Goal: Task Accomplishment & Management: Use online tool/utility

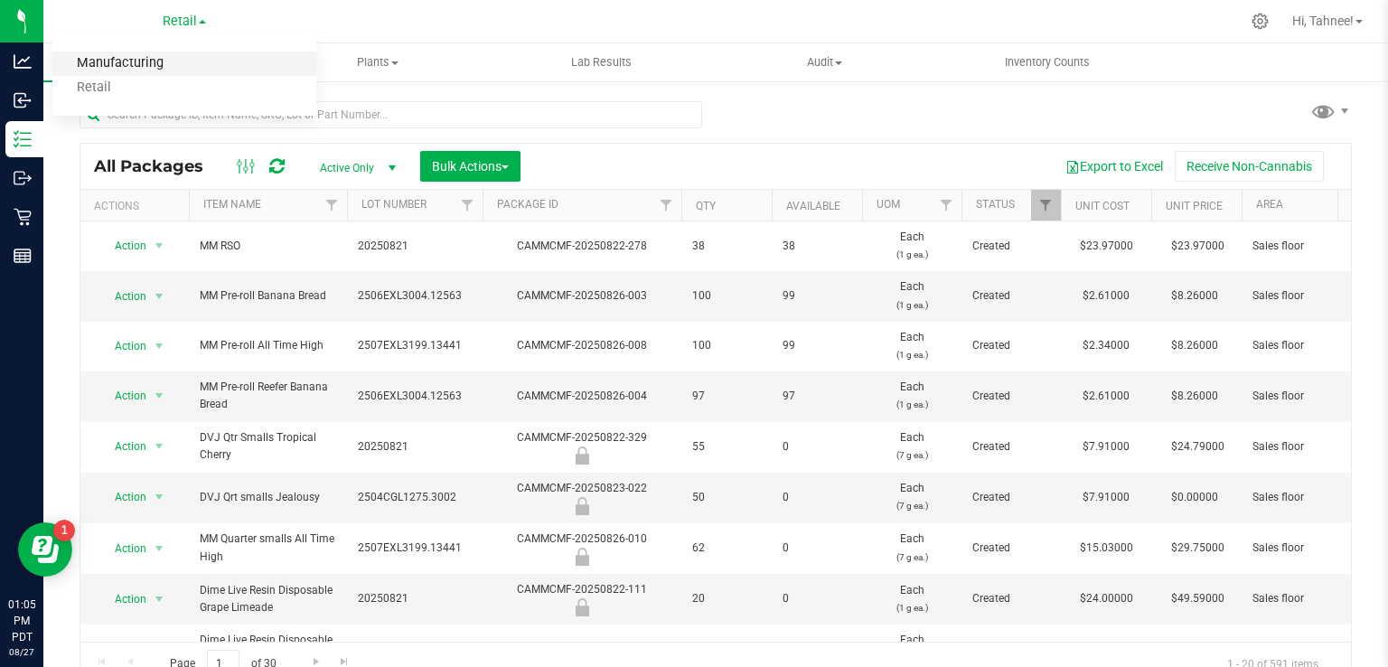
click at [141, 67] on link "Manufacturing" at bounding box center [184, 64] width 264 height 24
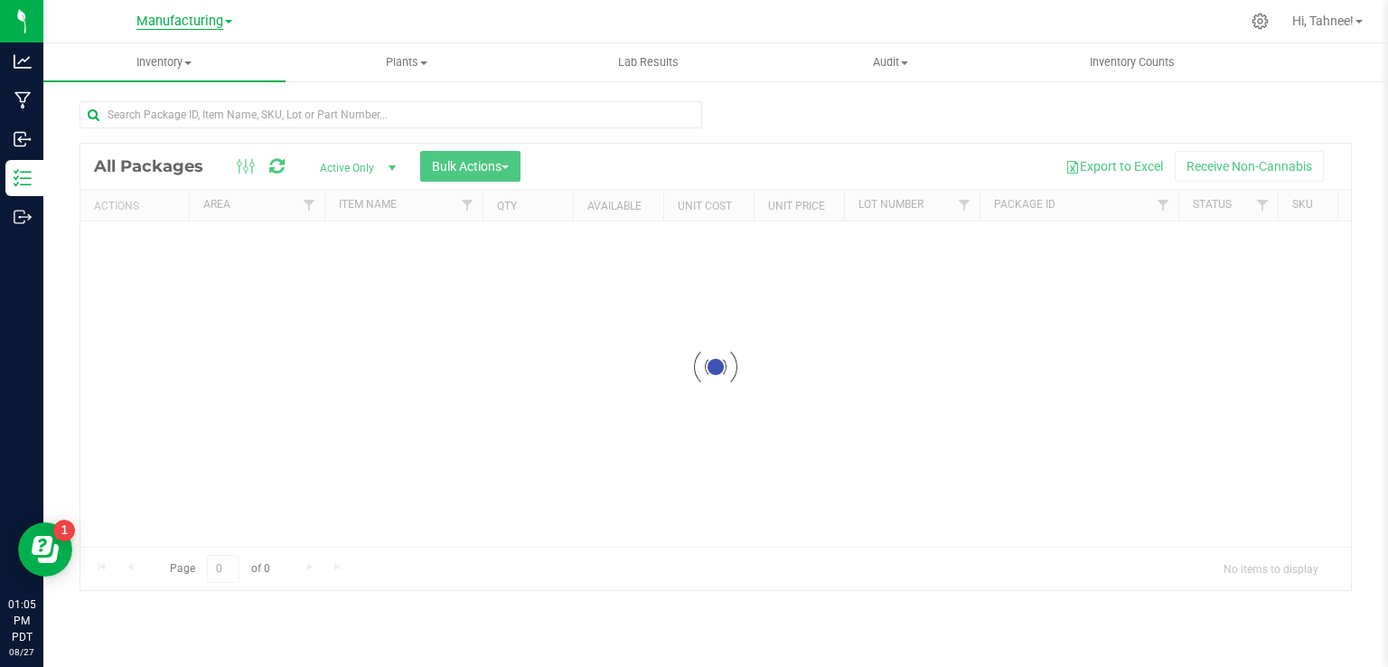
click at [213, 22] on span "Manufacturing" at bounding box center [179, 22] width 87 height 16
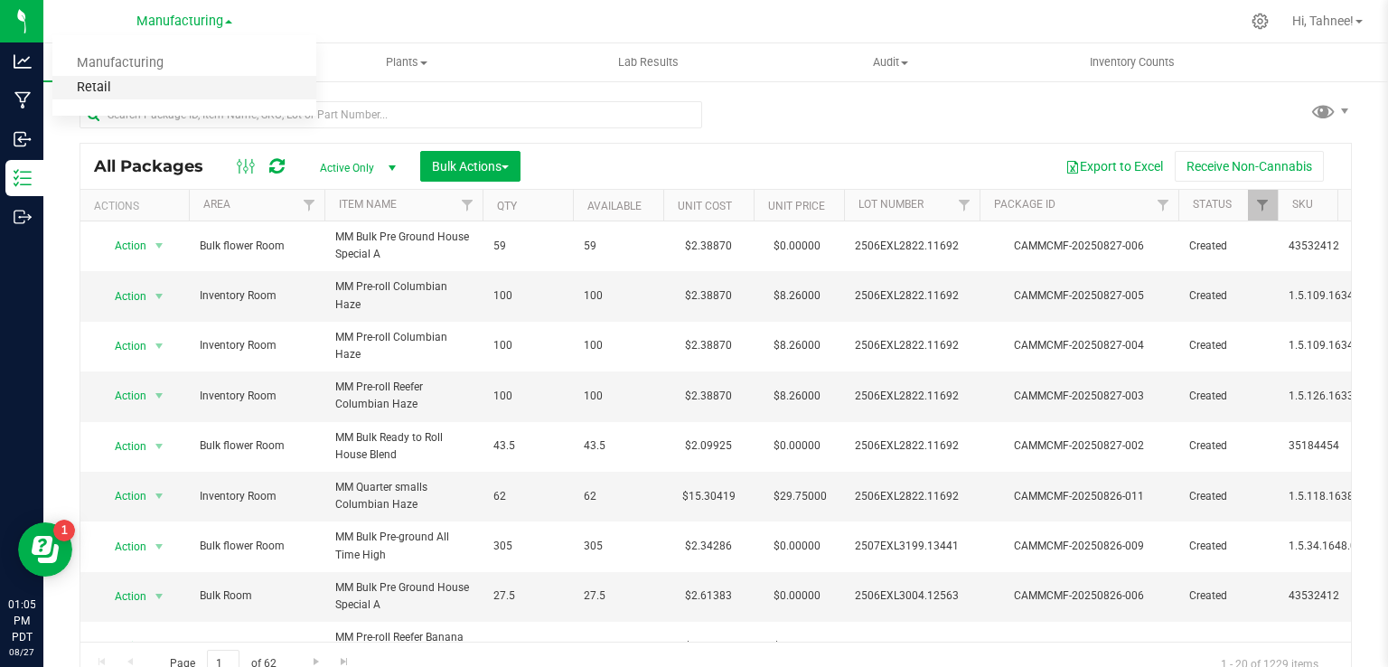
click at [109, 91] on link "Retail" at bounding box center [184, 88] width 264 height 24
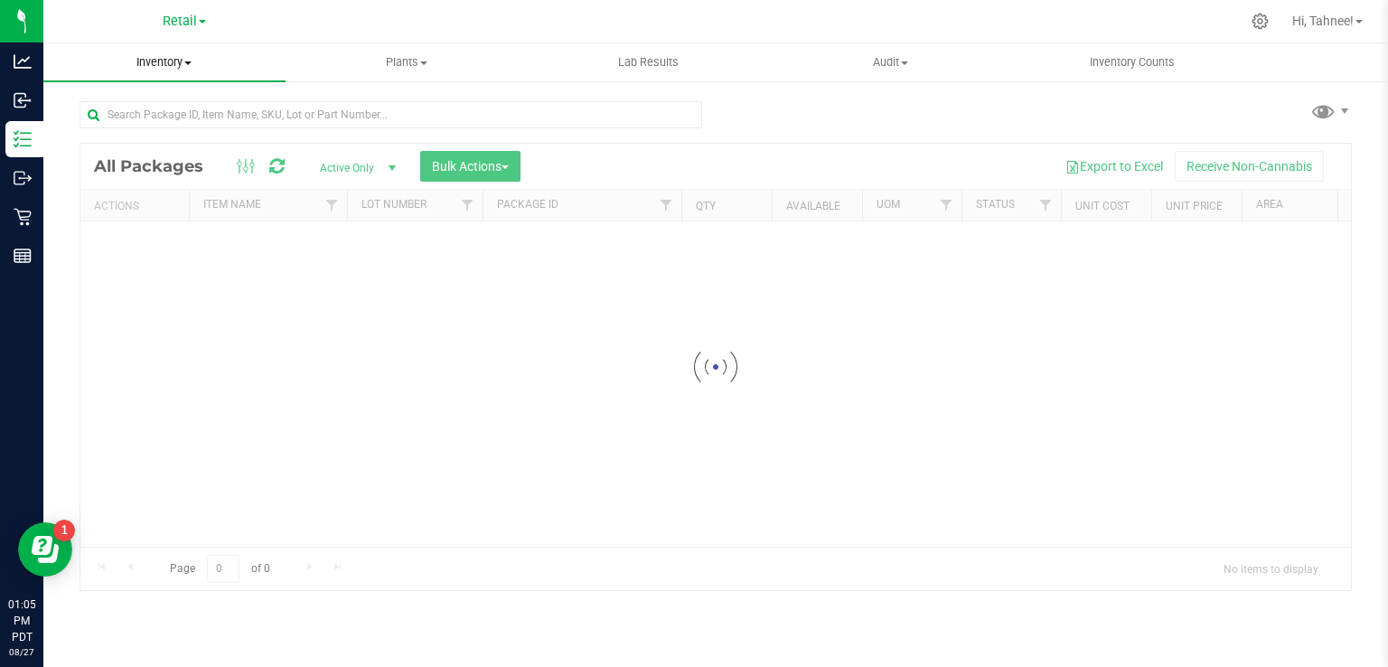
click at [169, 61] on span "Inventory" at bounding box center [164, 62] width 242 height 16
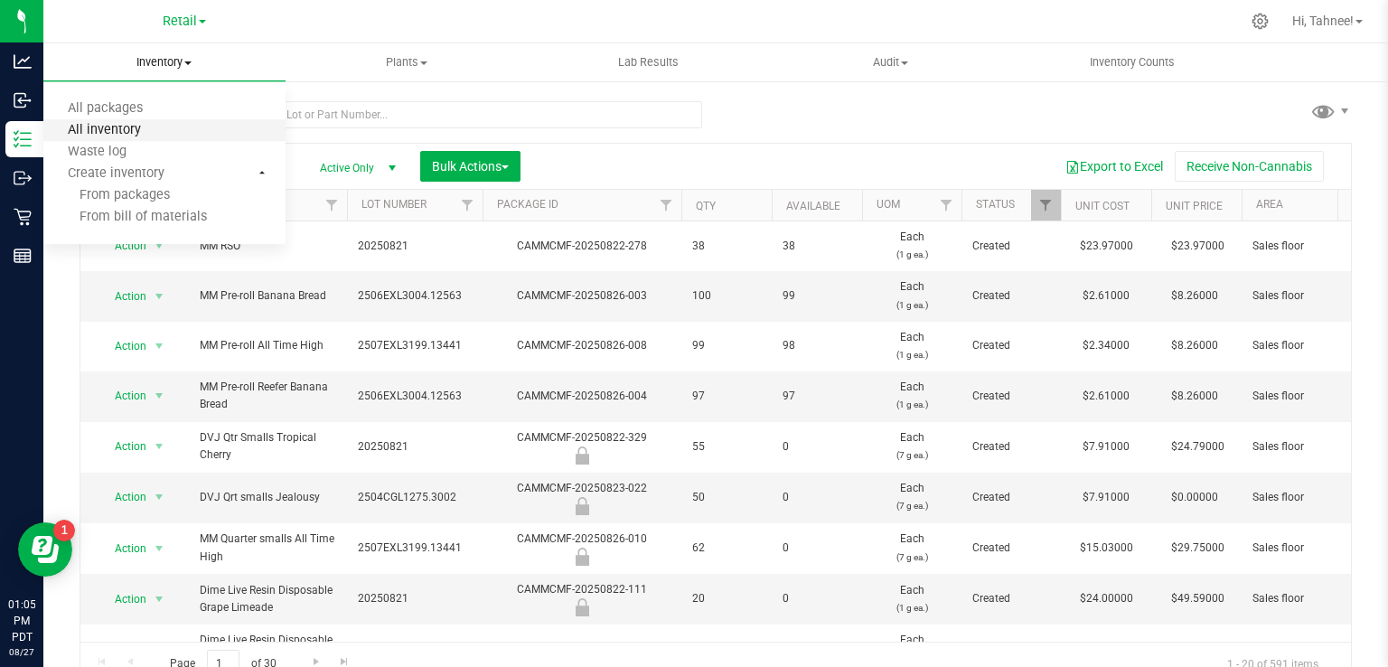
click at [98, 137] on span "All inventory" at bounding box center [104, 130] width 122 height 15
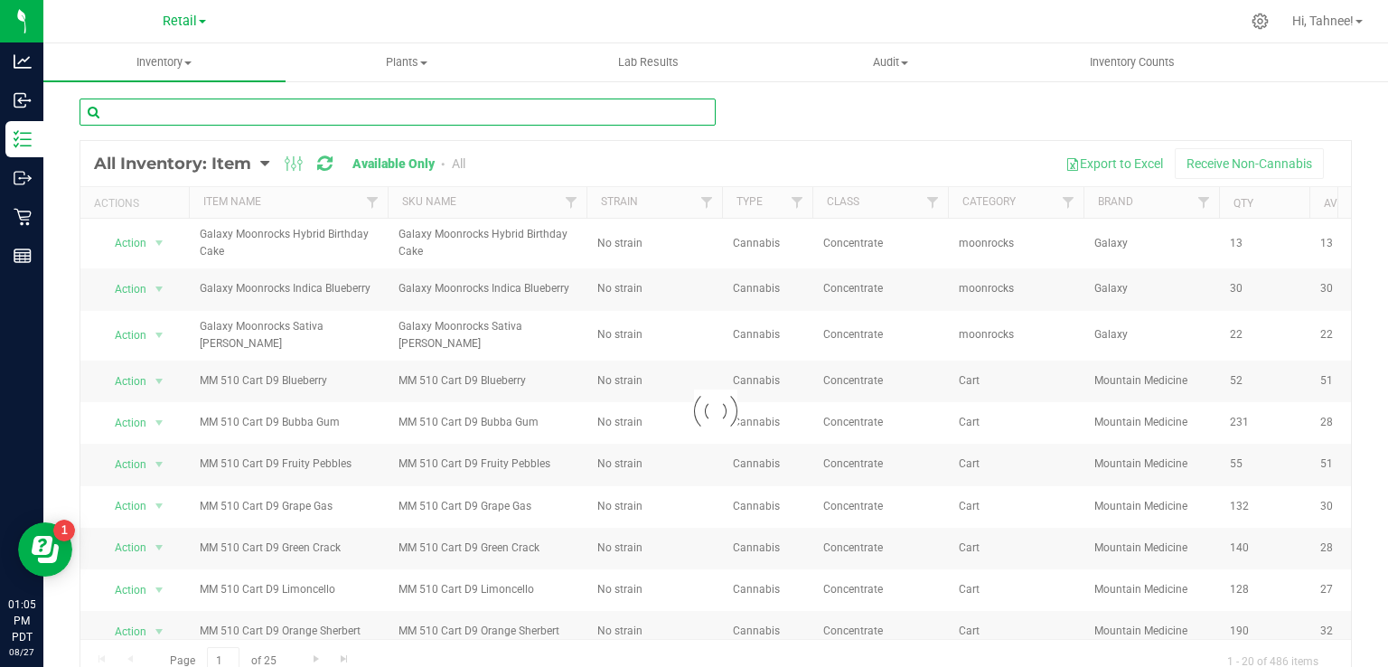
click at [390, 112] on input "text" at bounding box center [398, 112] width 636 height 27
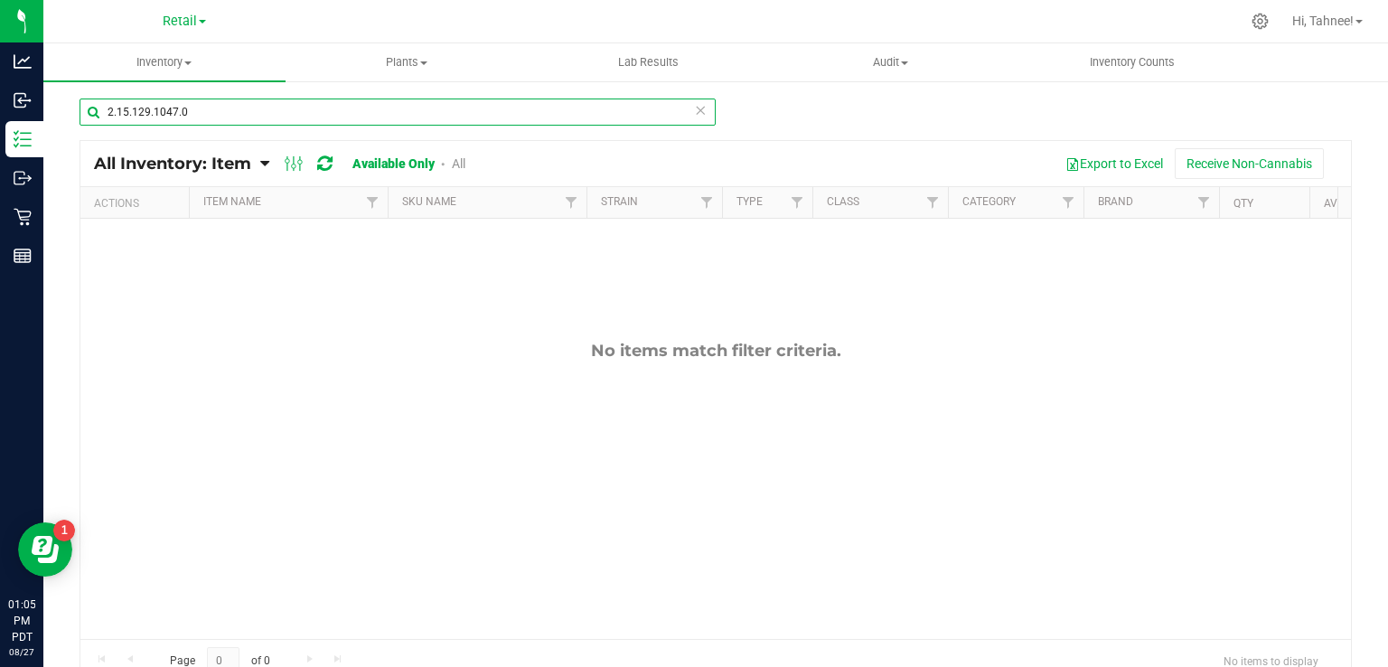
type input "2.15.129.1047.0"
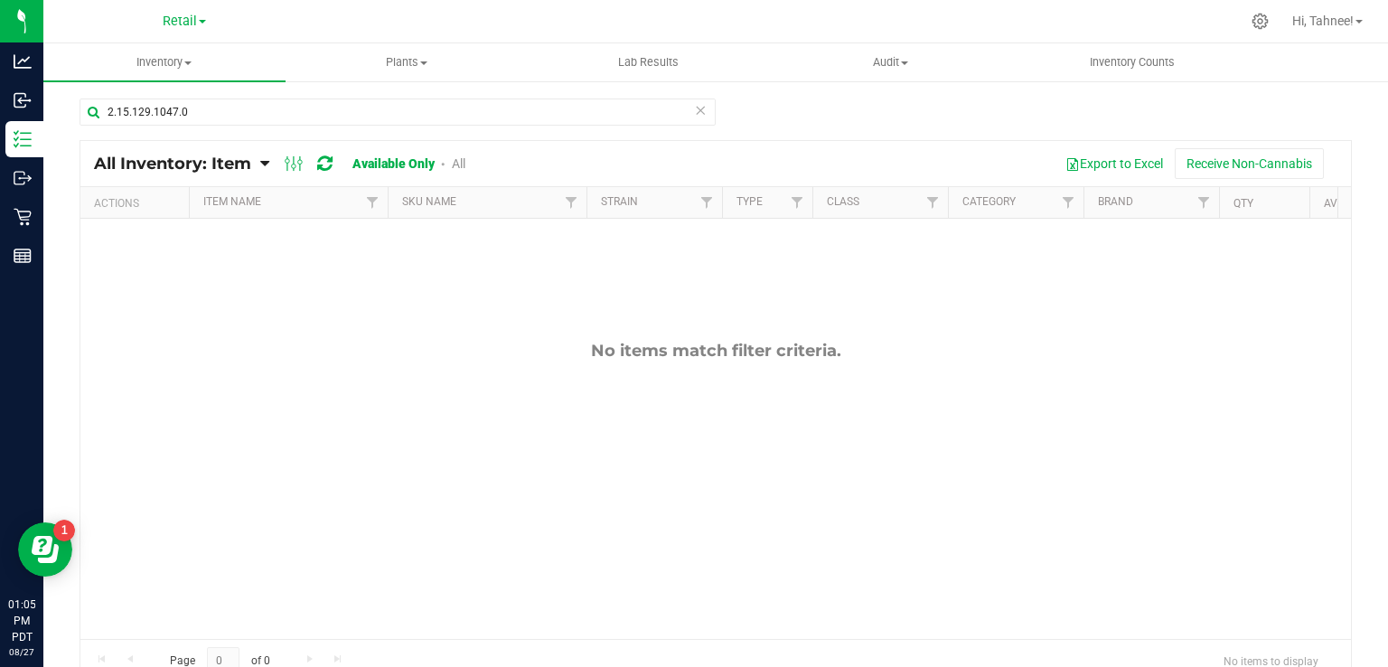
click at [694, 111] on icon at bounding box center [700, 110] width 13 height 22
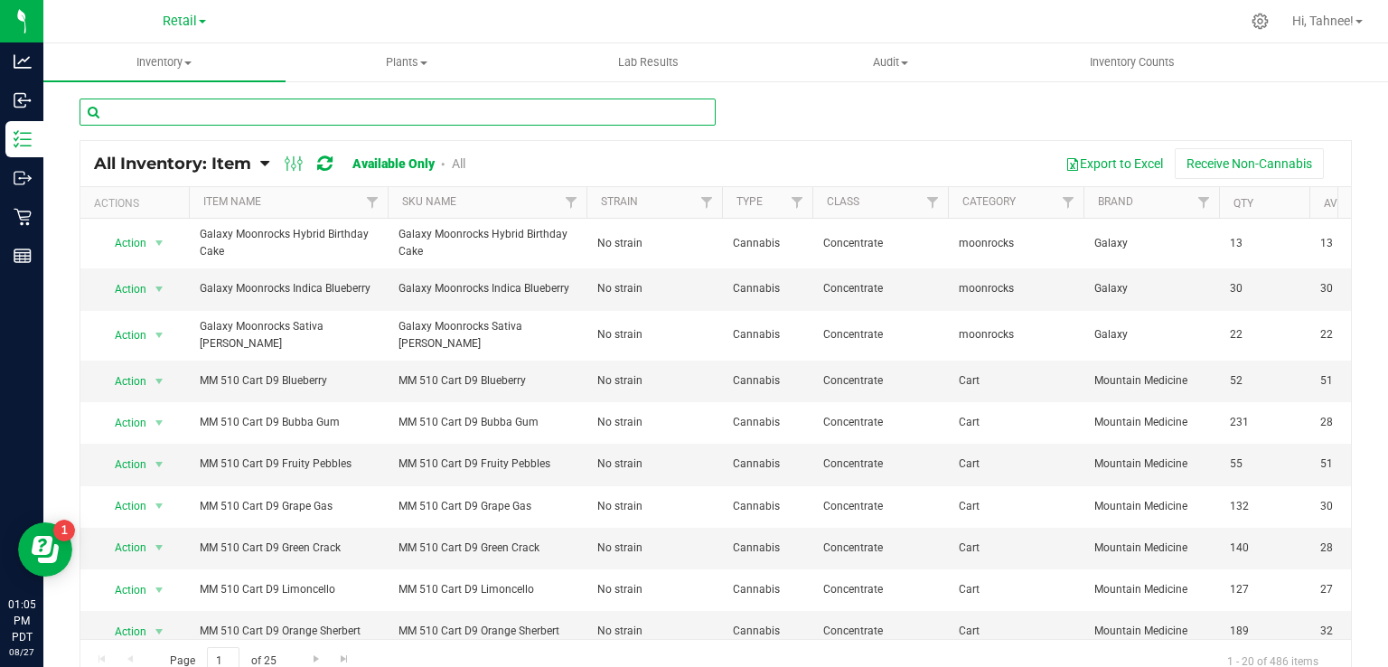
click at [426, 117] on input "text" at bounding box center [398, 112] width 636 height 27
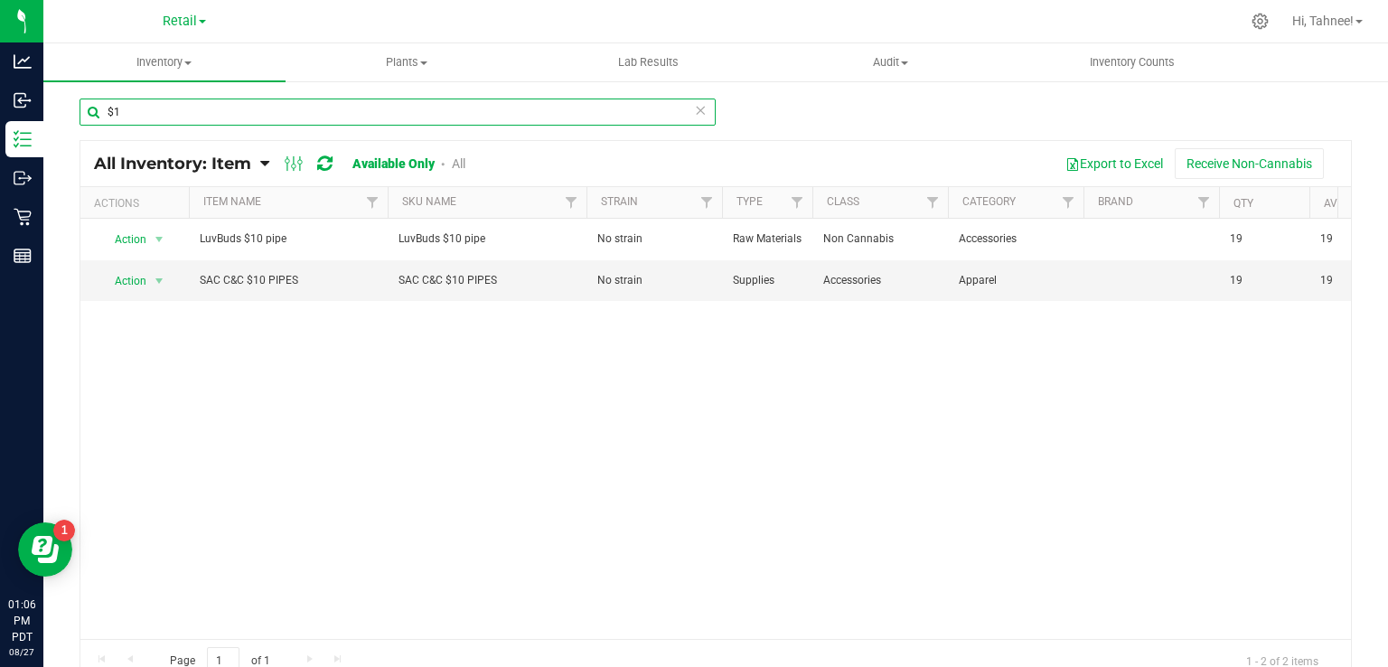
type input "$"
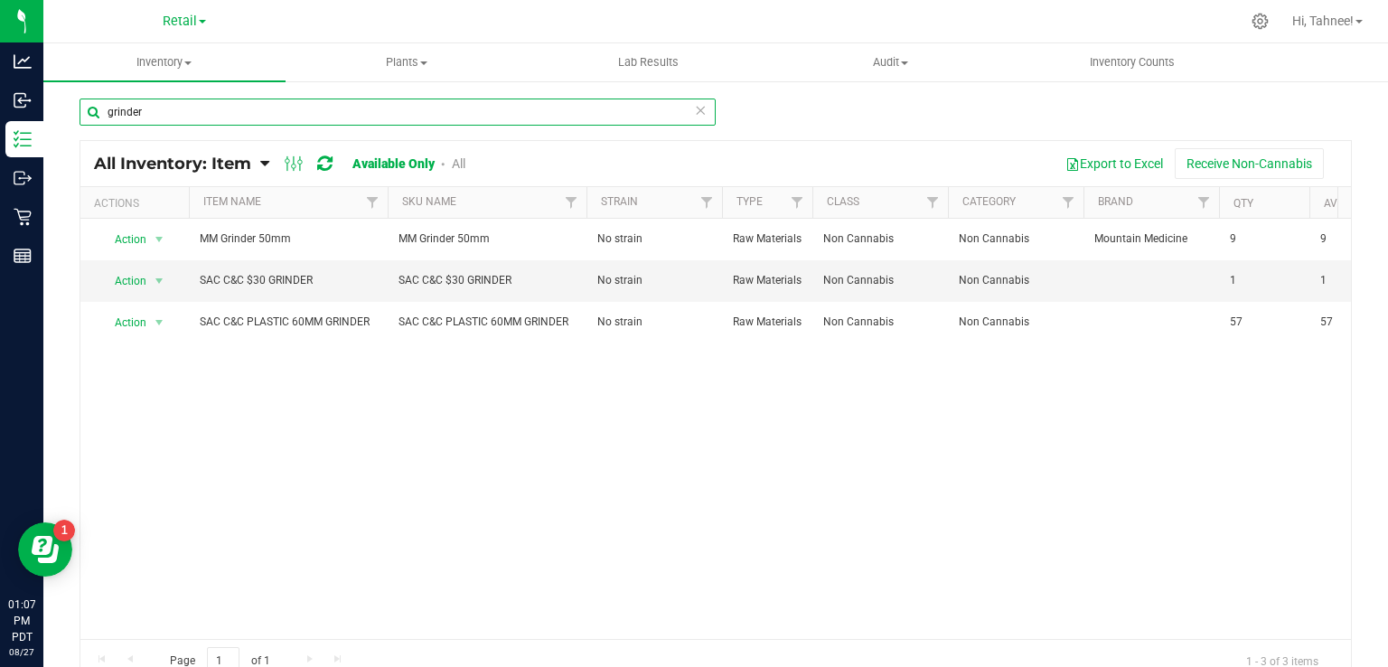
type input "grinder"
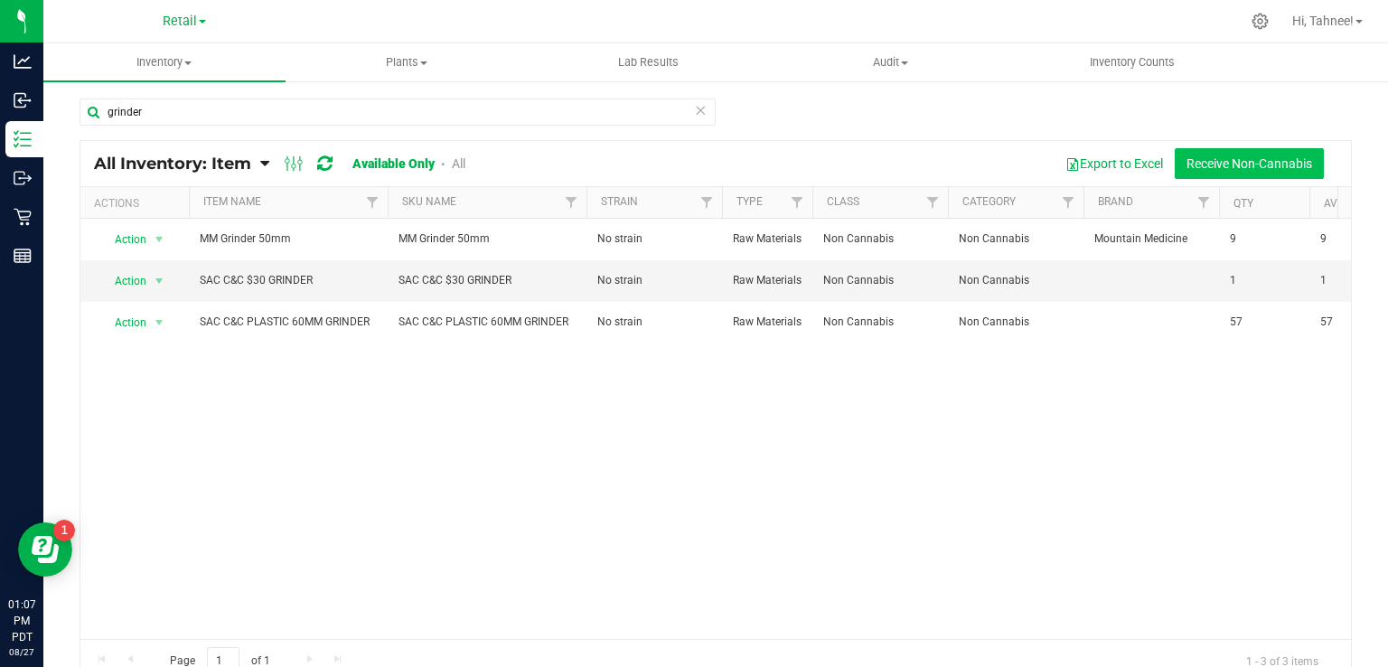
click at [1206, 158] on button "Receive Non-Cannabis" at bounding box center [1249, 163] width 149 height 31
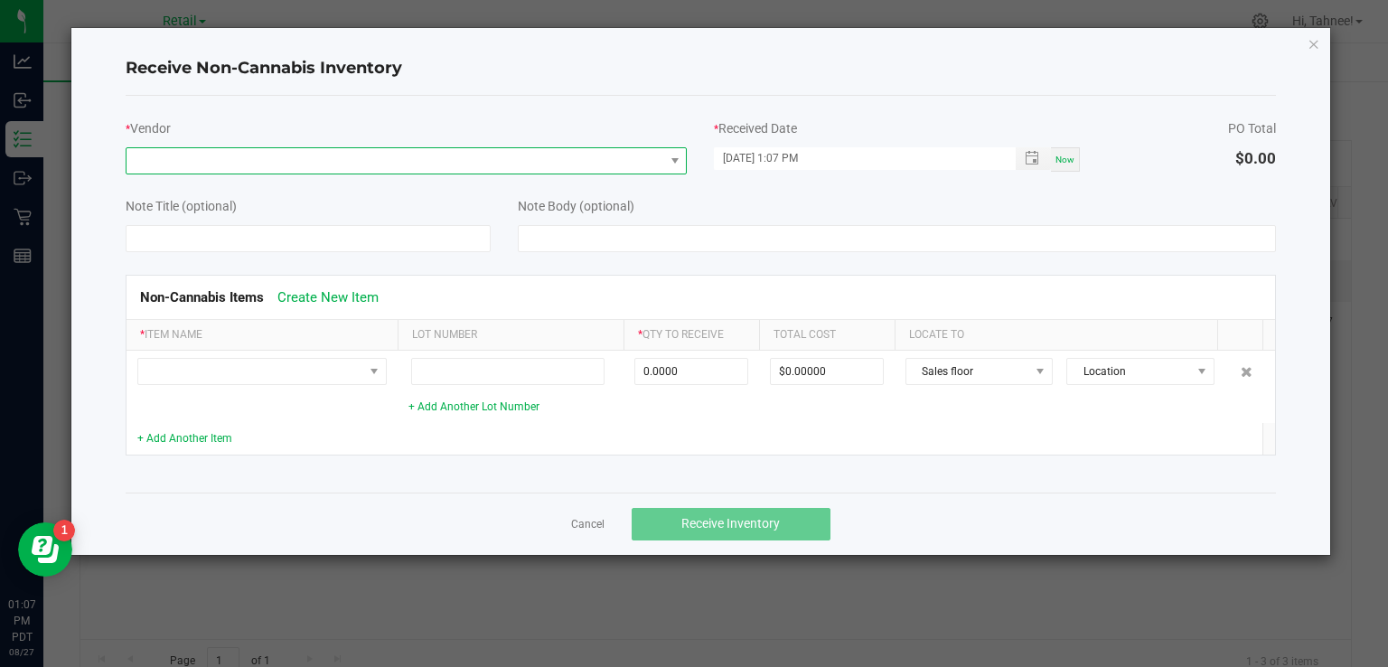
click at [259, 155] on span at bounding box center [396, 160] width 538 height 25
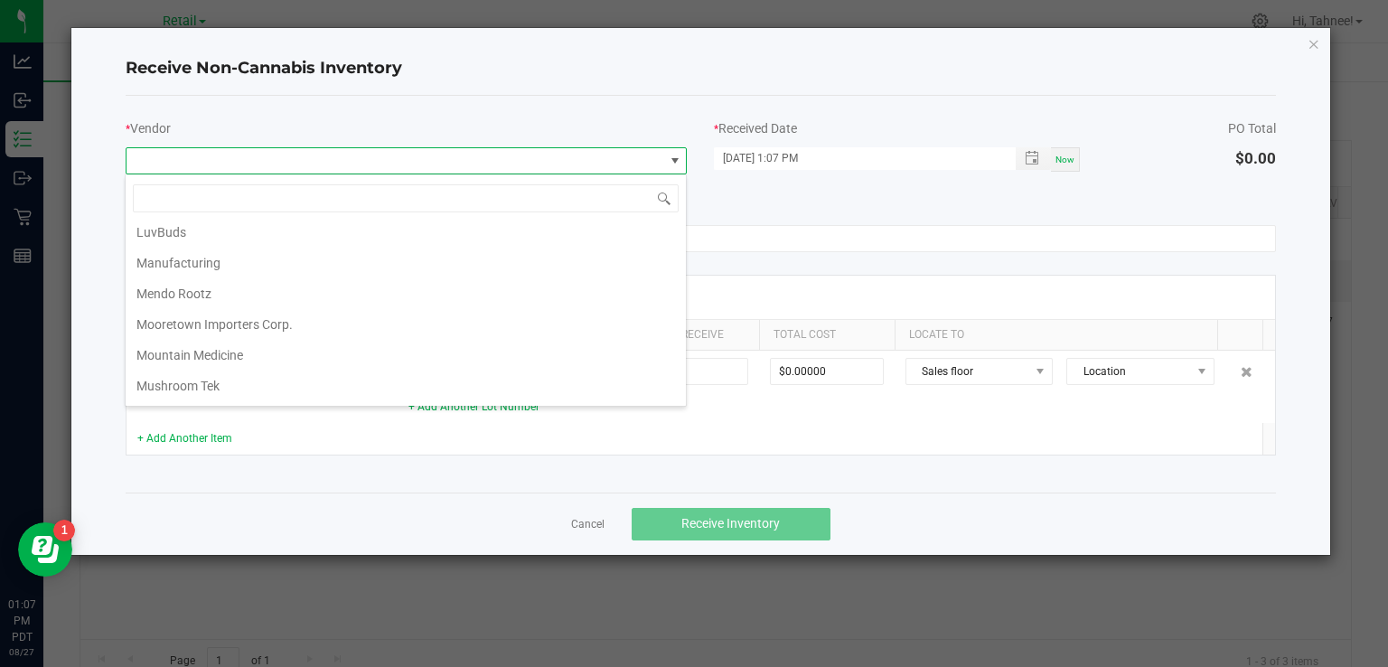
scroll to position [396, 0]
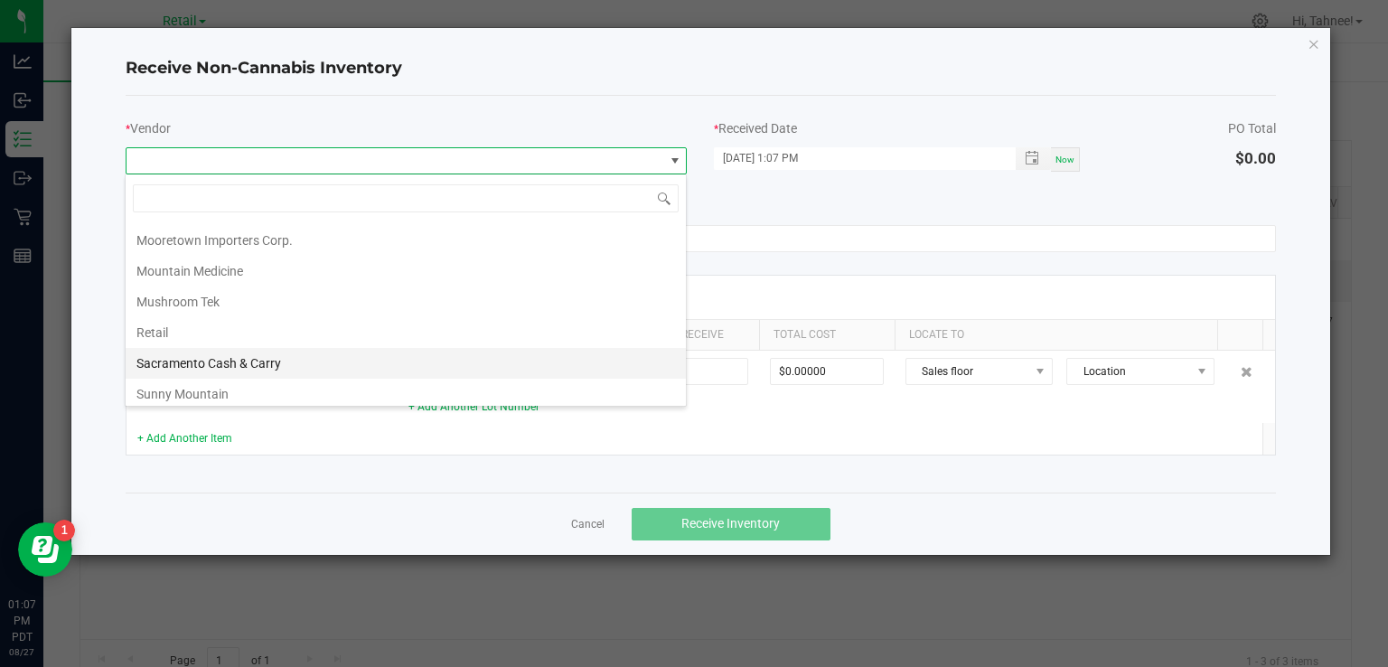
click at [260, 353] on li "Sacramento Cash & Carry" at bounding box center [406, 363] width 560 height 31
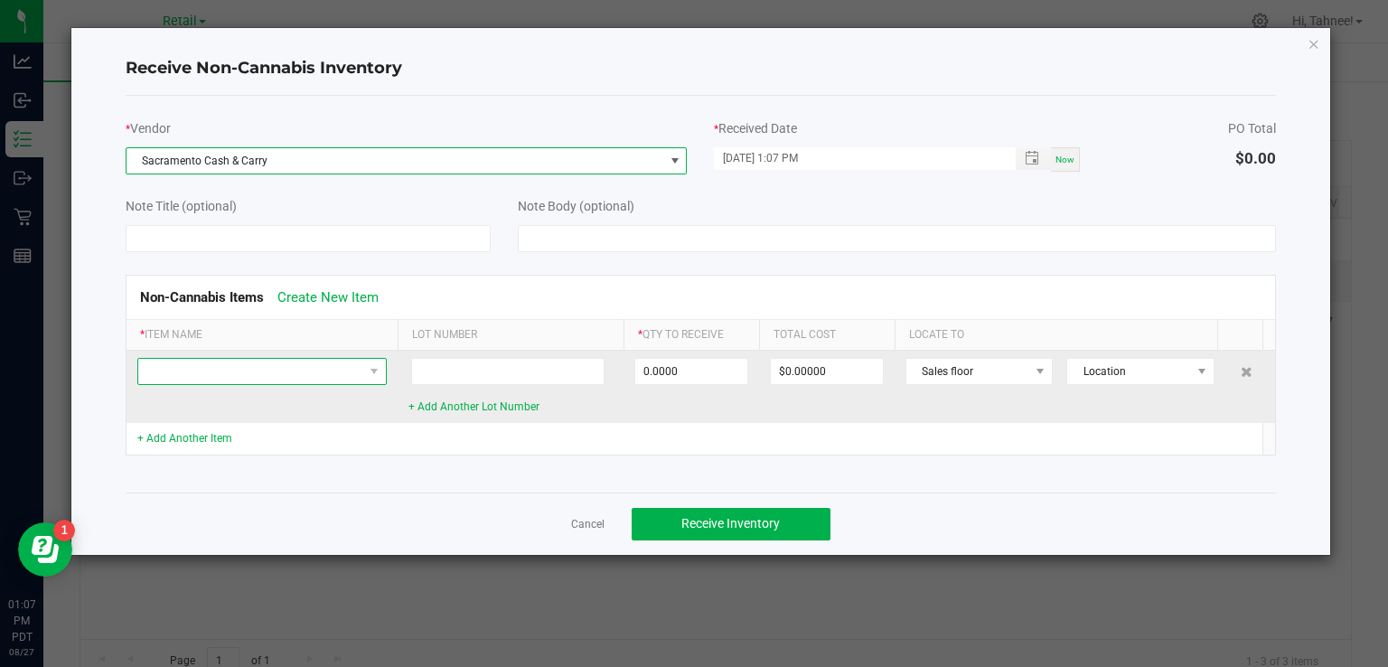
click at [241, 359] on span at bounding box center [250, 371] width 225 height 25
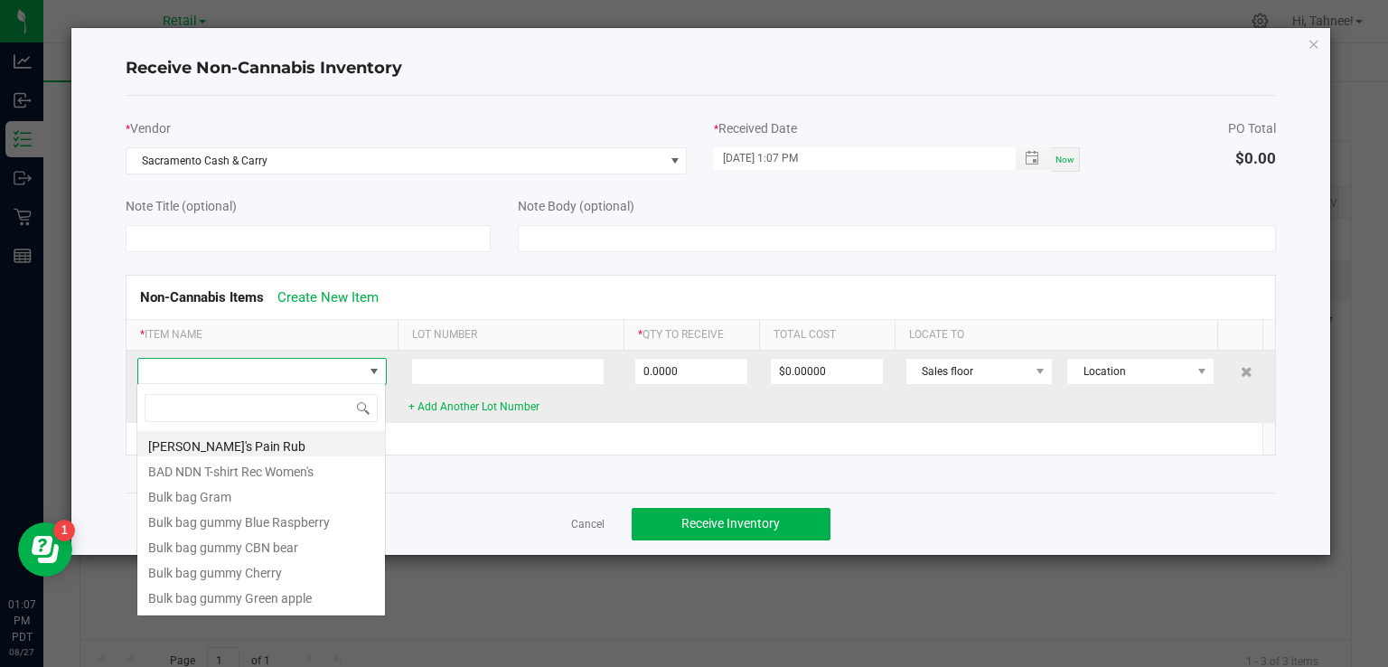
scroll to position [26, 249]
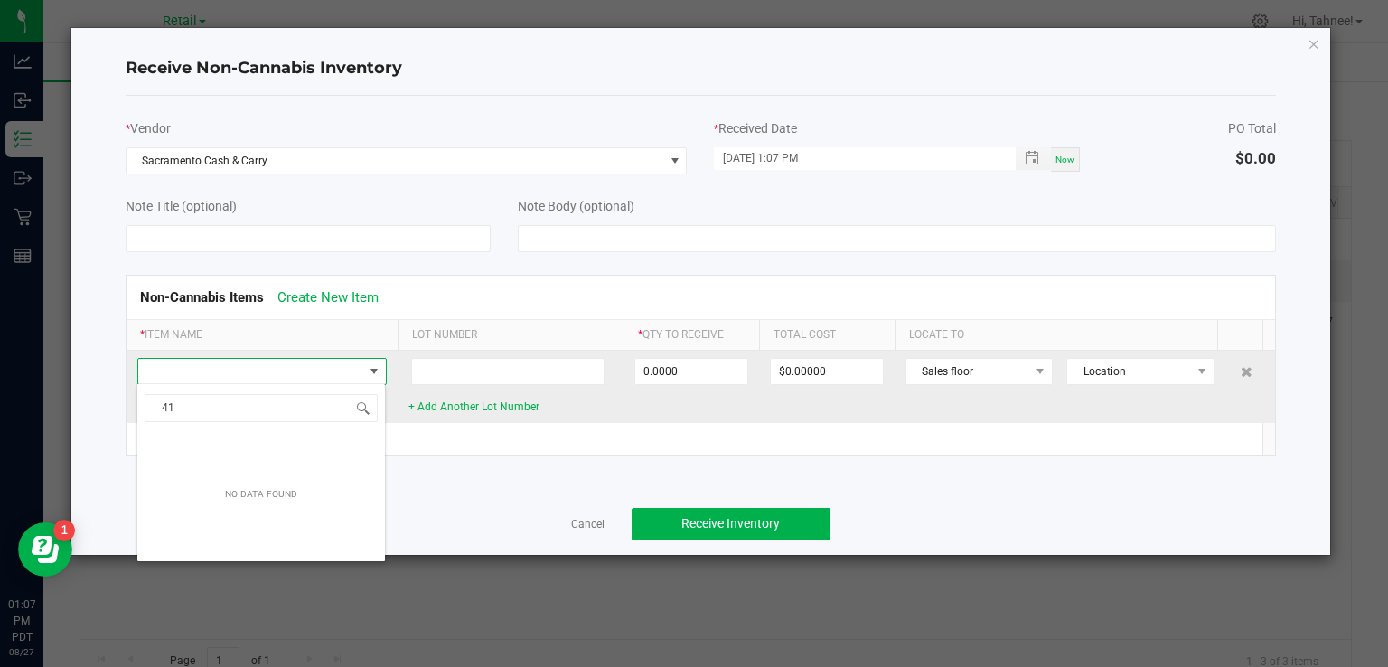
type input "4"
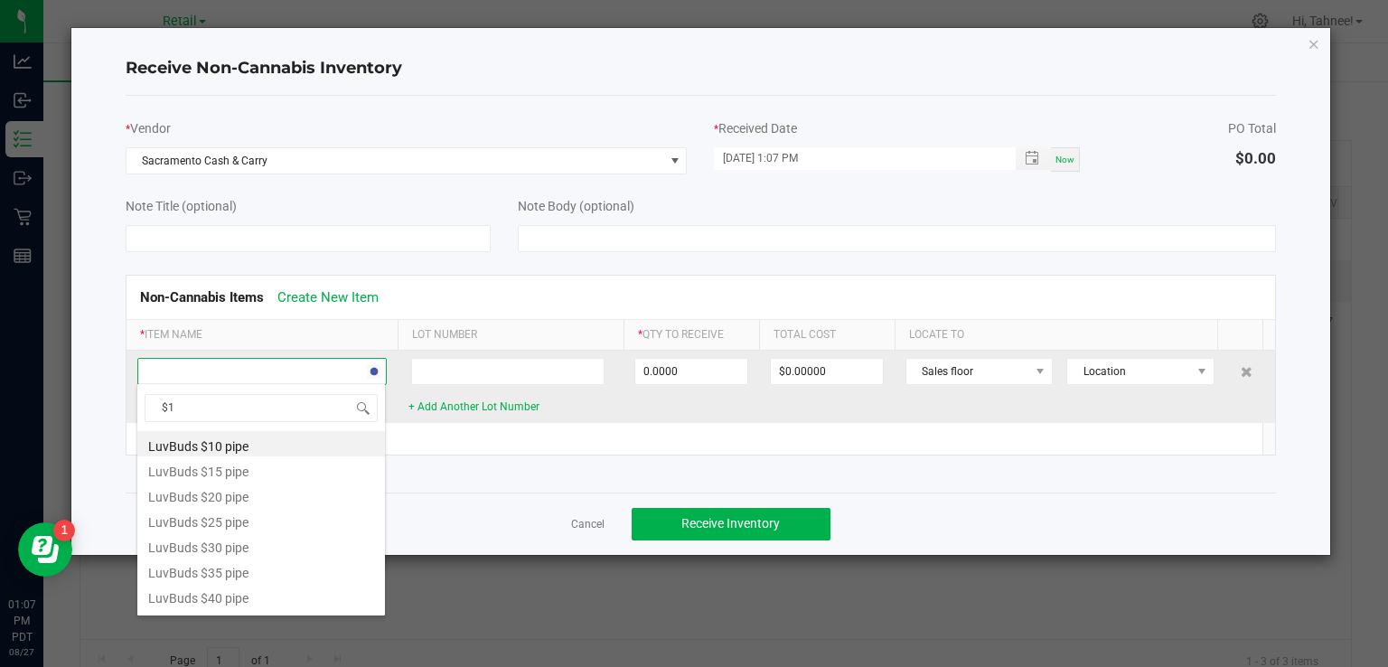
type input "$10"
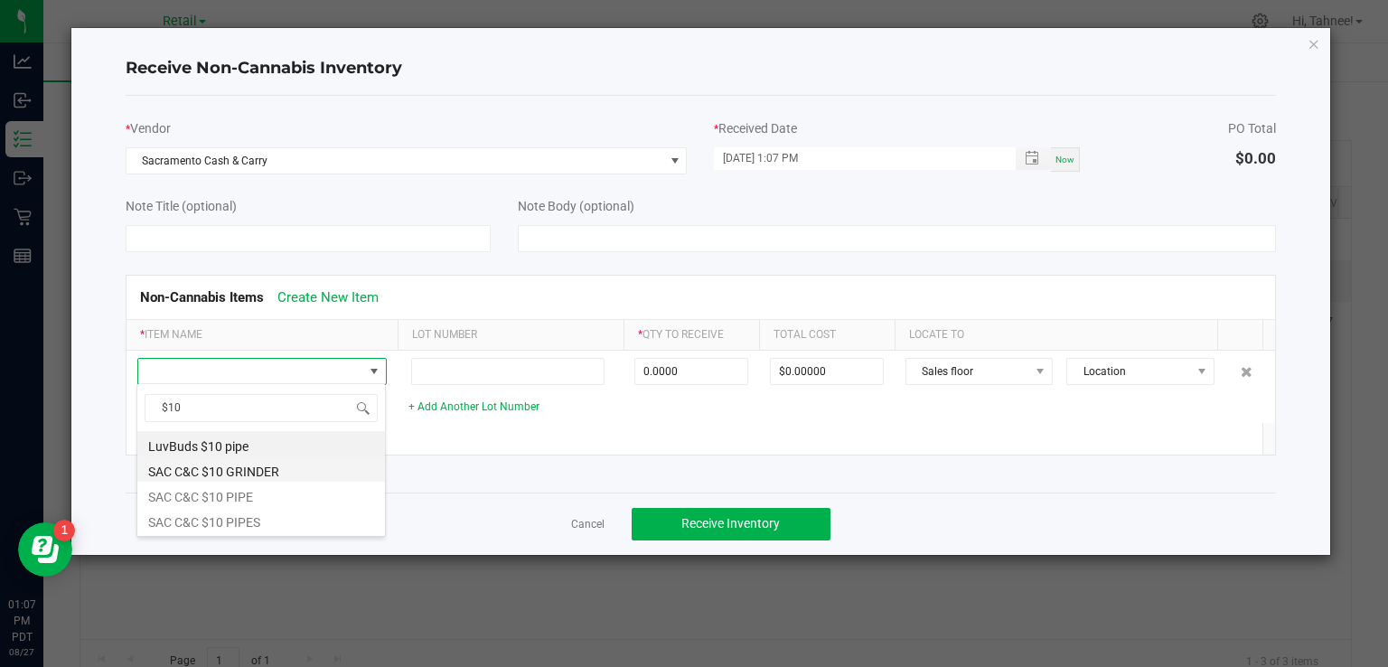
click at [270, 470] on li "SAC C&C $10 GRINDER" at bounding box center [261, 468] width 248 height 25
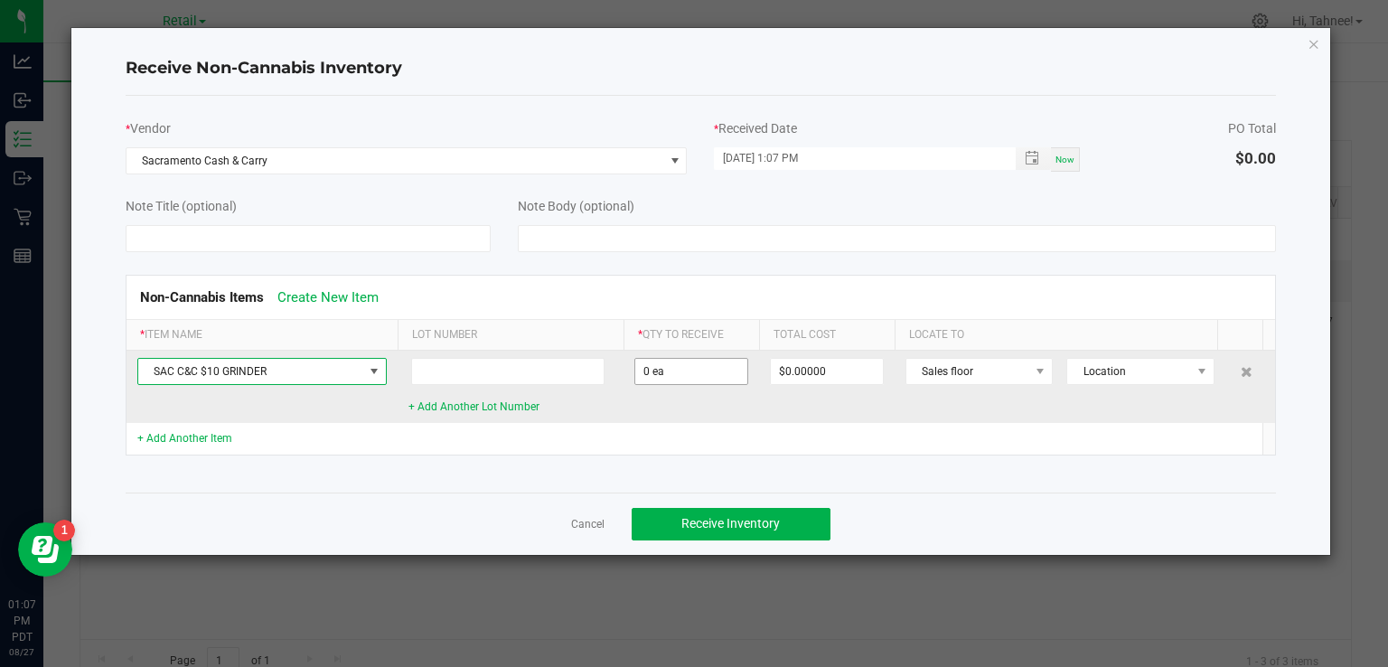
click at [698, 372] on input "0 ea" at bounding box center [691, 371] width 112 height 25
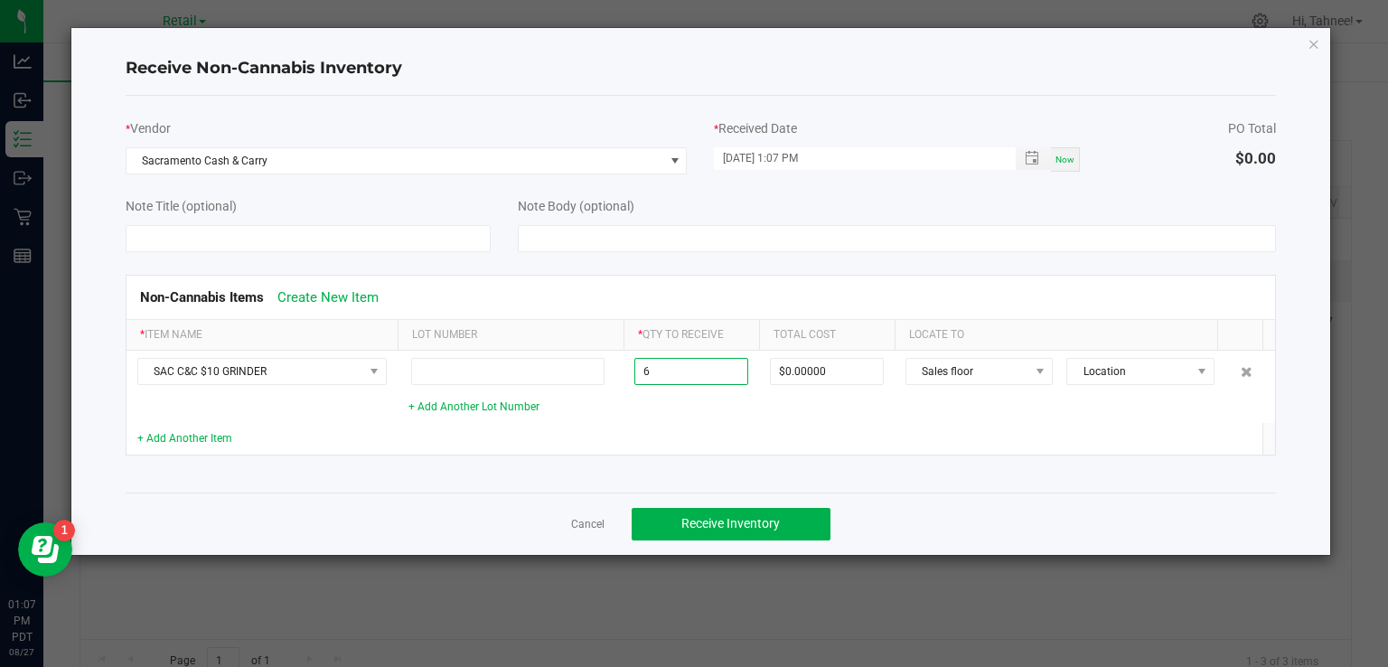
click at [463, 472] on div "Non-Cannabis Items Create New Item * Item Name Lot Number * Qty to Receive Tota…" at bounding box center [701, 365] width 1179 height 226
type input "6 ea"
type input "$34.80000"
click at [730, 528] on span "Receive Inventory" at bounding box center [731, 523] width 99 height 14
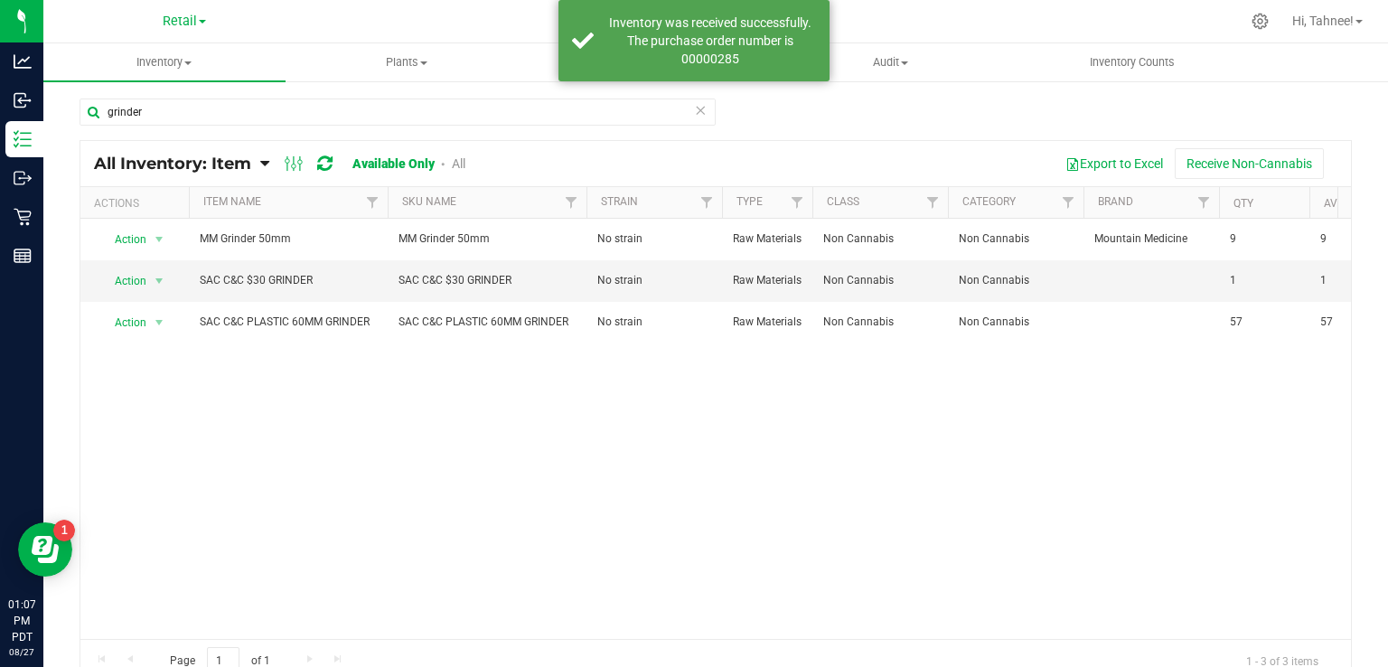
click at [694, 118] on icon at bounding box center [700, 110] width 13 height 22
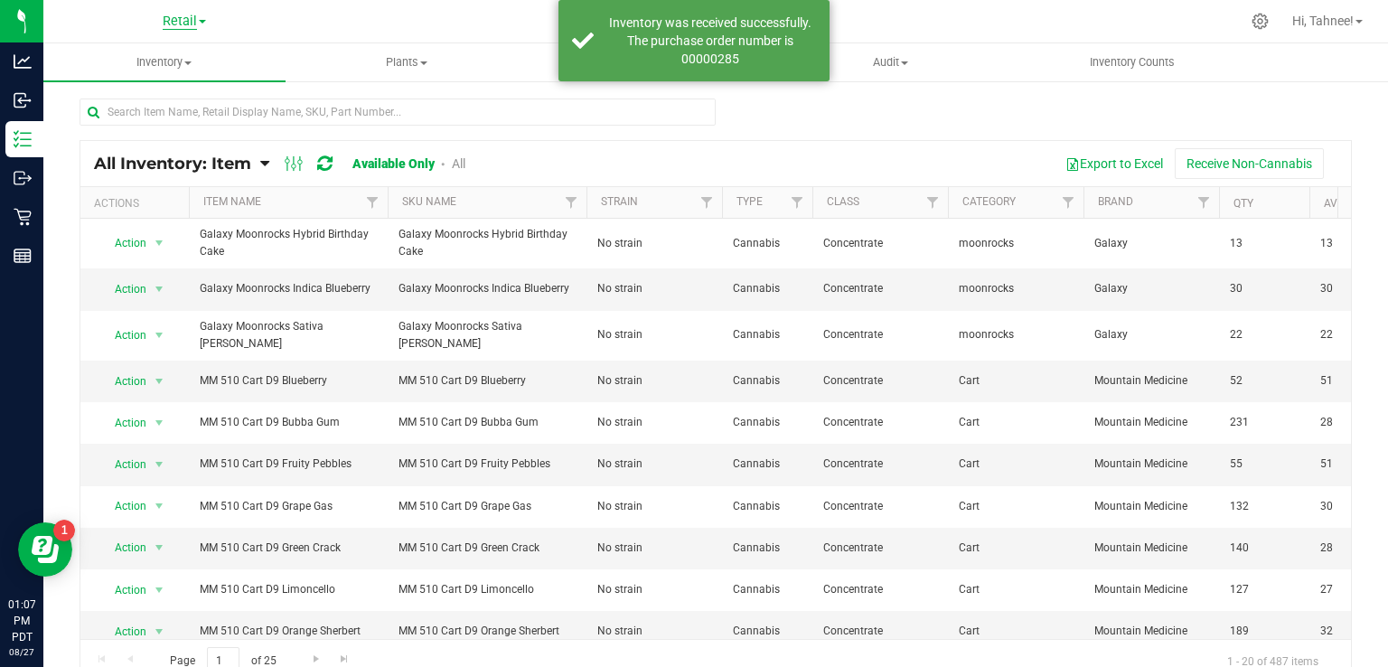
click at [185, 27] on span "Retail" at bounding box center [180, 22] width 34 height 16
click at [97, 94] on link "Retail" at bounding box center [184, 88] width 264 height 24
click at [166, 62] on span "Inventory" at bounding box center [164, 62] width 242 height 16
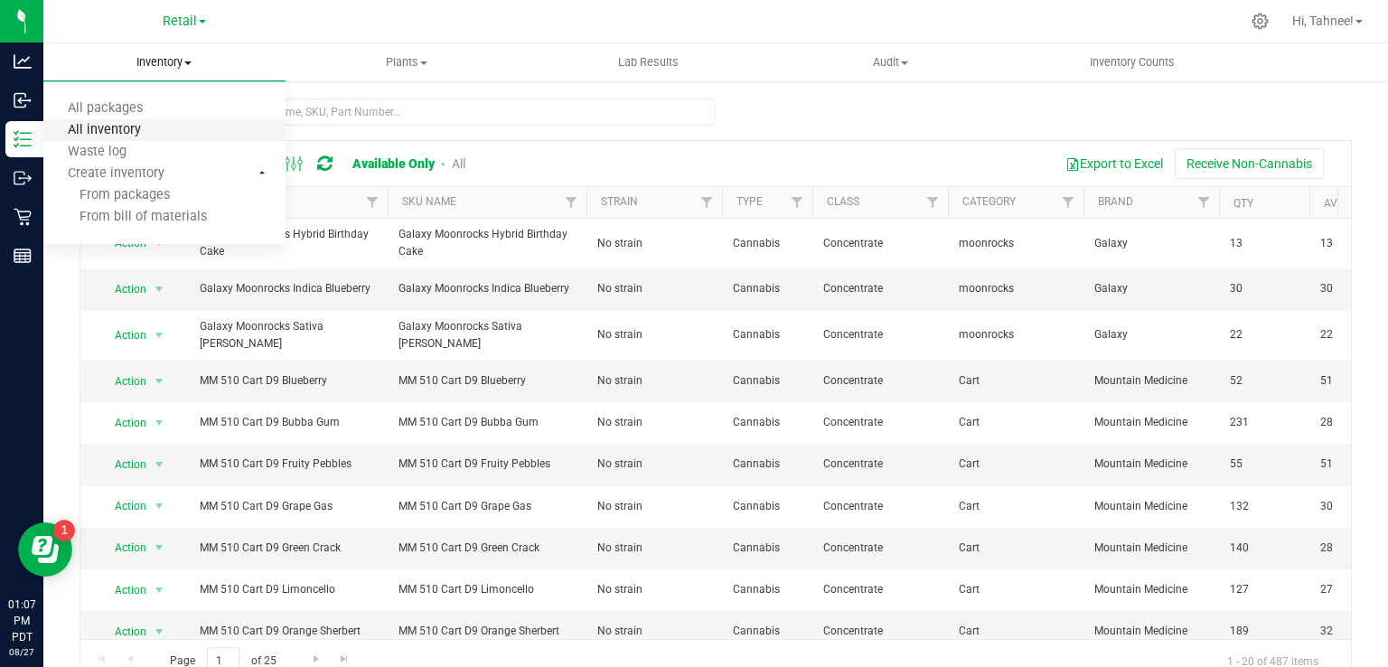
click at [121, 137] on span "All inventory" at bounding box center [104, 130] width 122 height 15
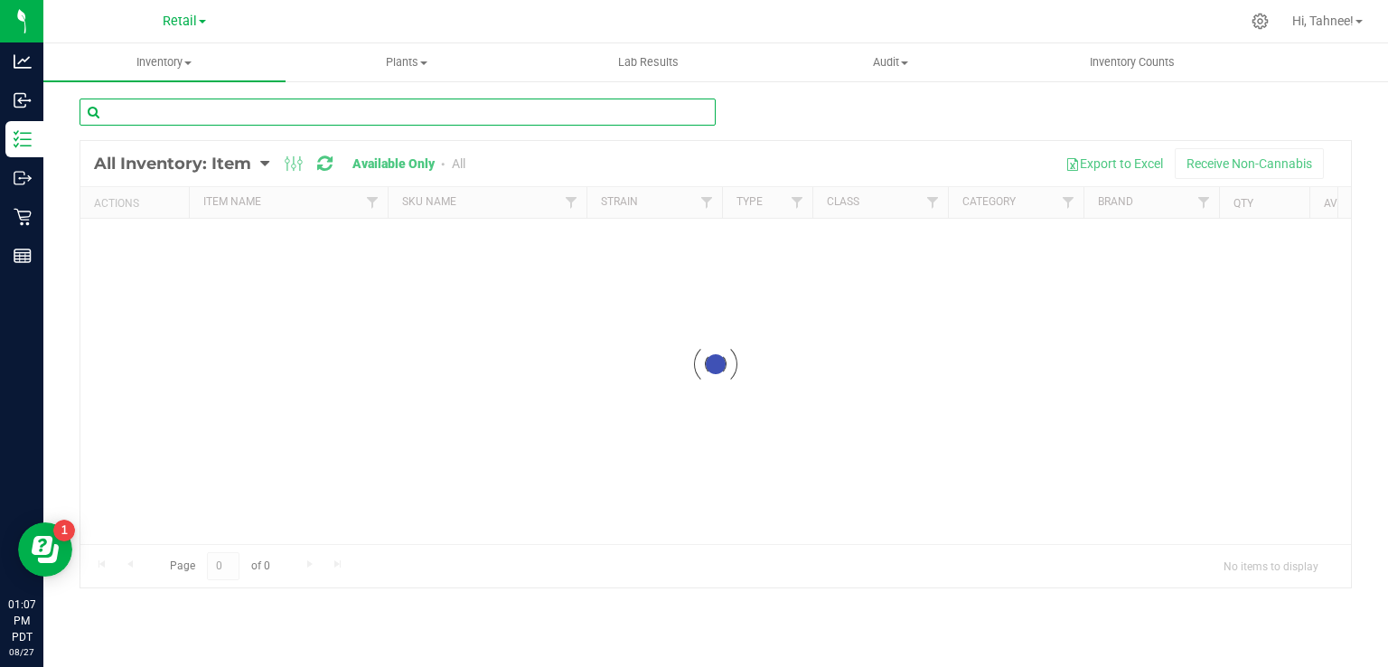
click at [406, 118] on input "text" at bounding box center [398, 112] width 636 height 27
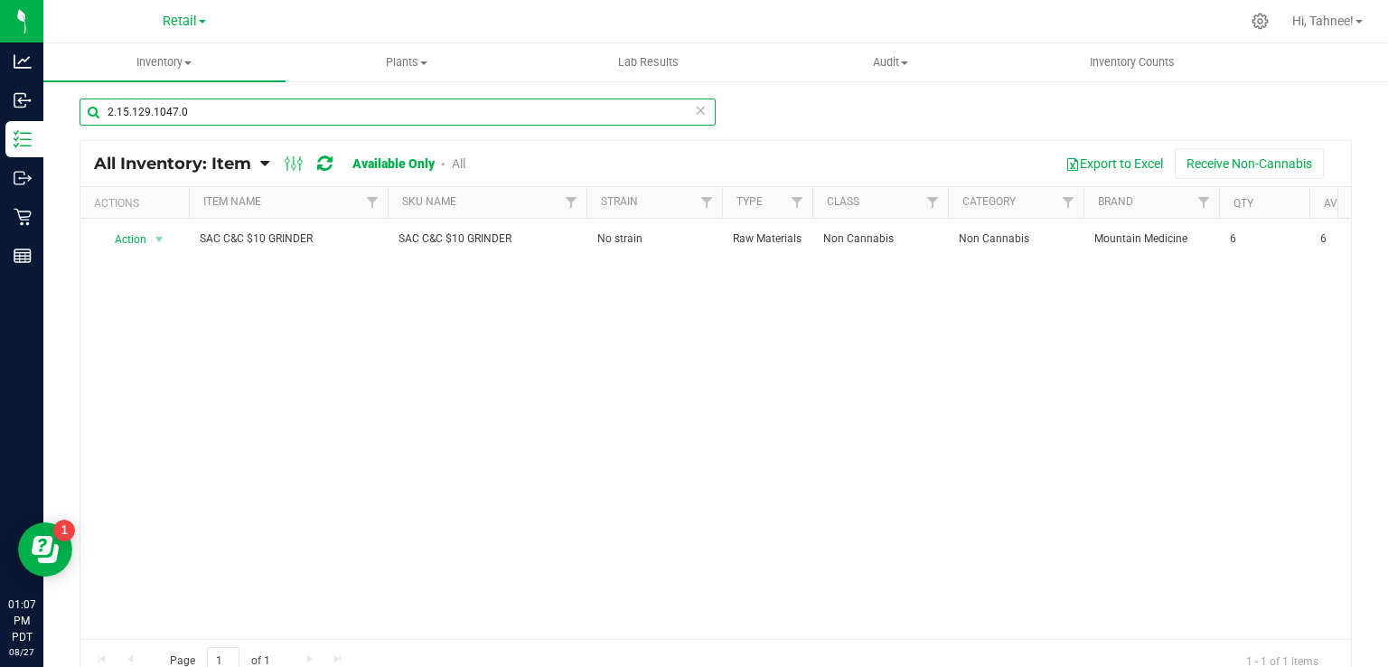
type input "2.15.129.1047.0"
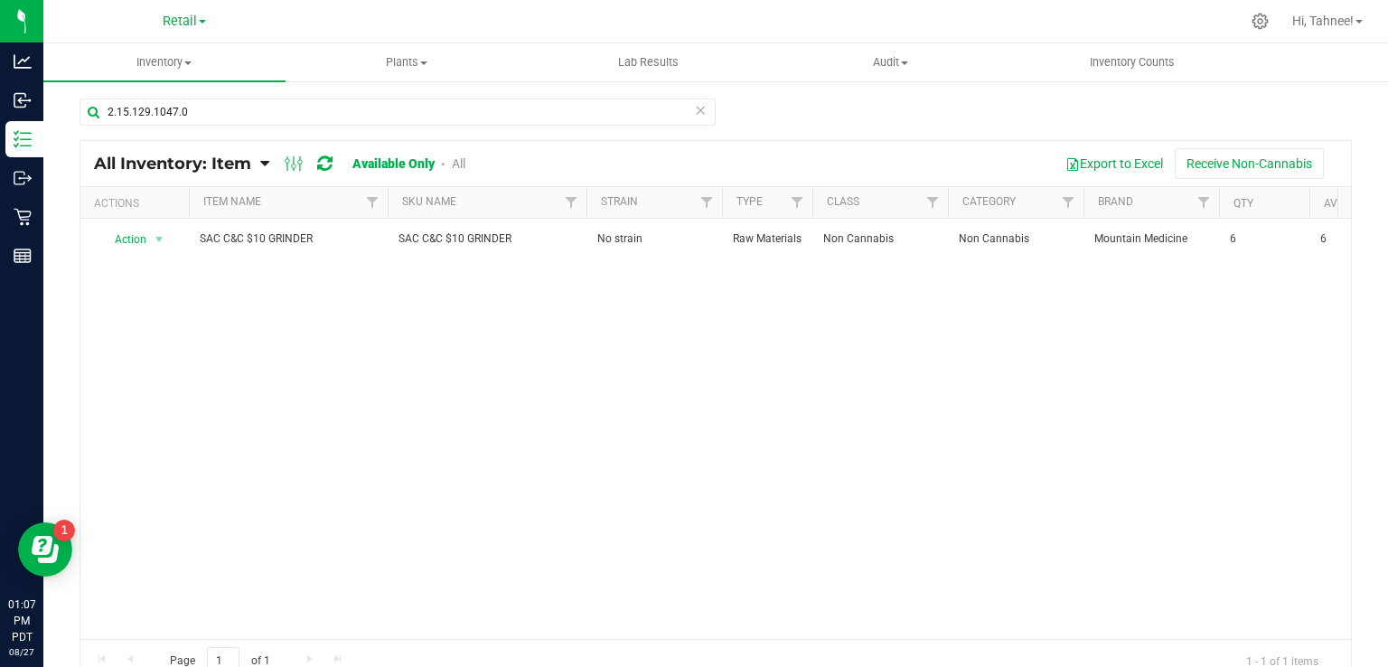
click at [694, 108] on icon at bounding box center [700, 110] width 13 height 22
